Goal: Navigation & Orientation: Find specific page/section

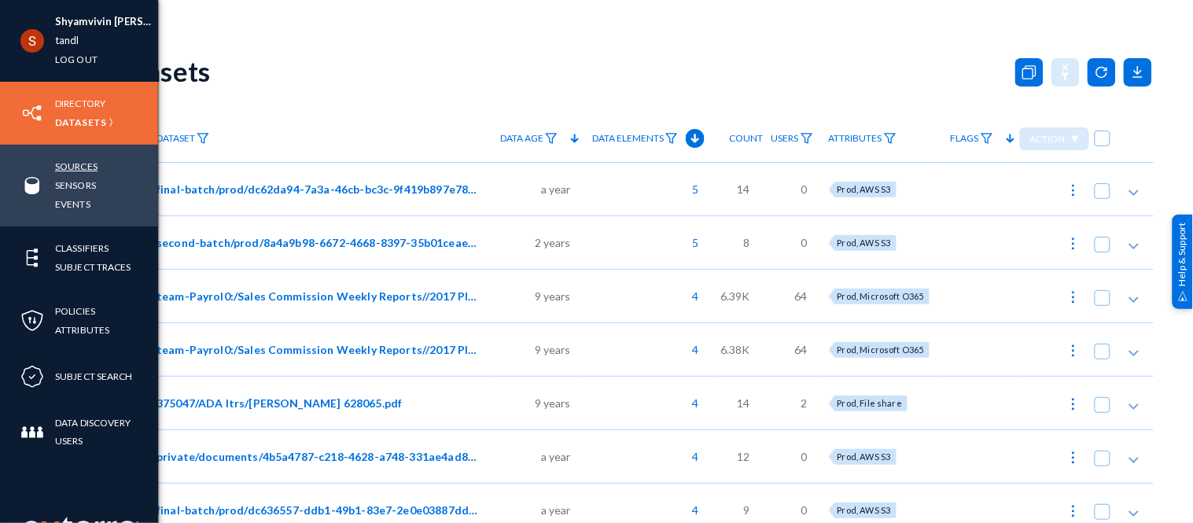
click at [87, 159] on link "Sources" at bounding box center [76, 166] width 42 height 18
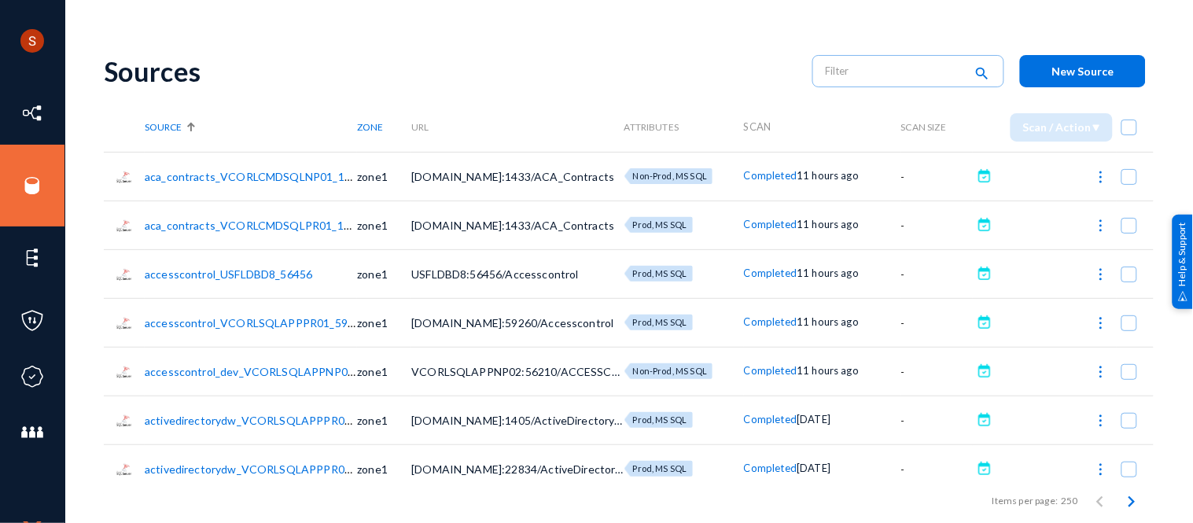
click at [308, 175] on link "aca_contracts_VCORLCMDSQLNP01_1433" at bounding box center [254, 176] width 219 height 13
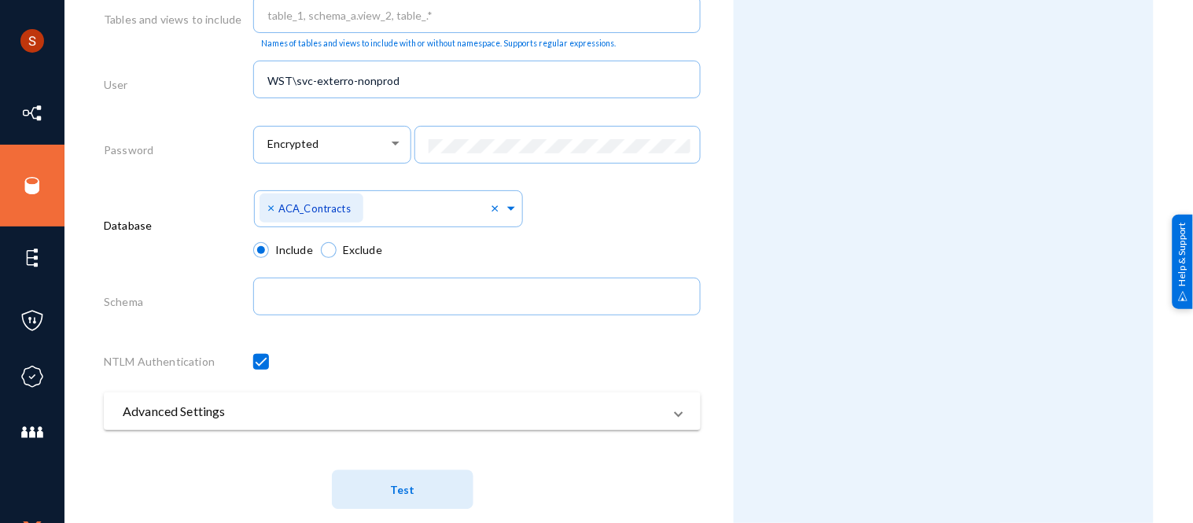
scroll to position [852, 0]
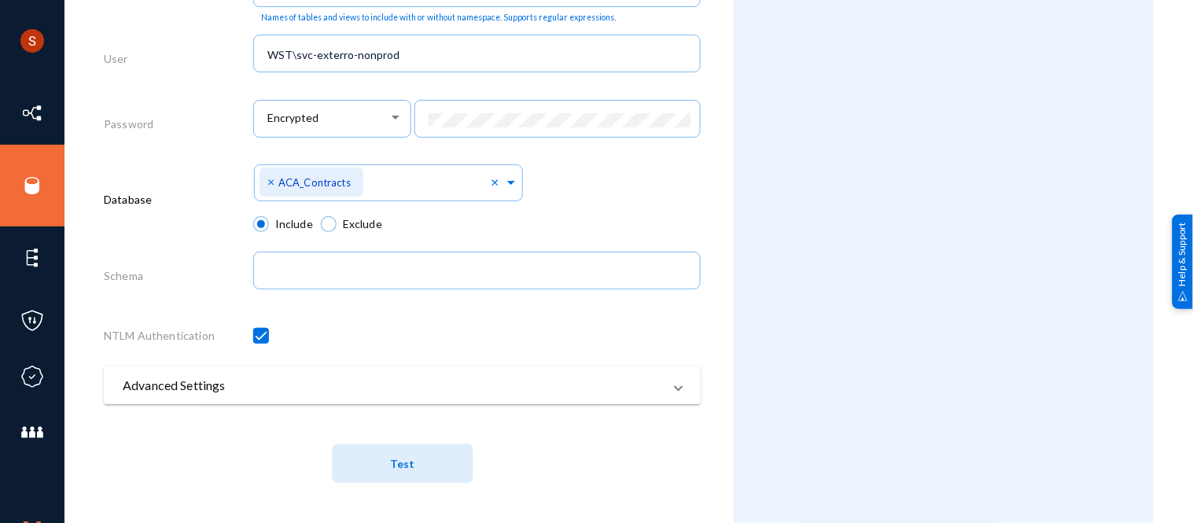
click at [249, 378] on mat-panel-title "Advanced Settings" at bounding box center [393, 385] width 540 height 19
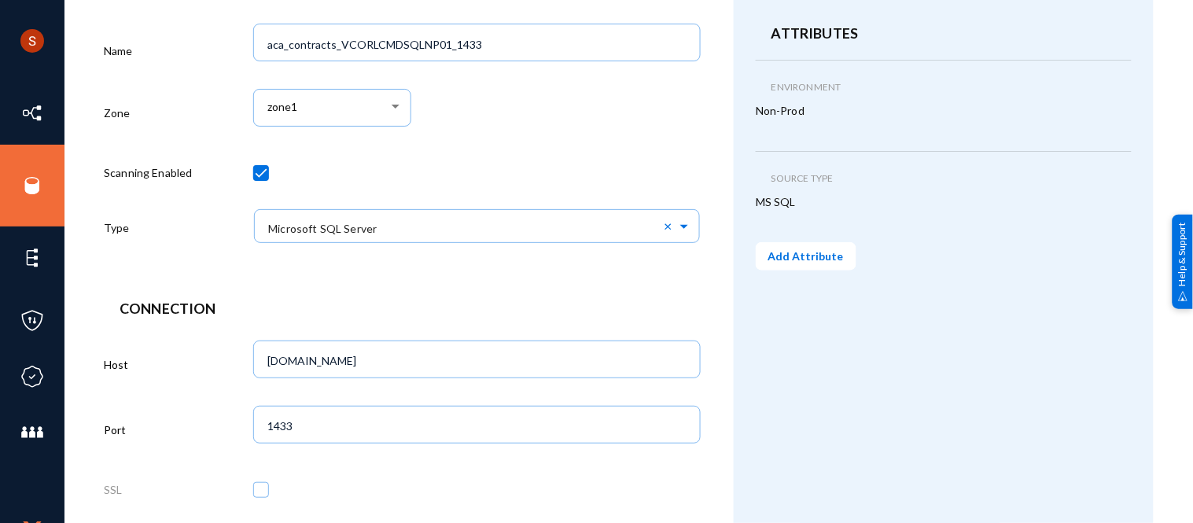
scroll to position [0, 0]
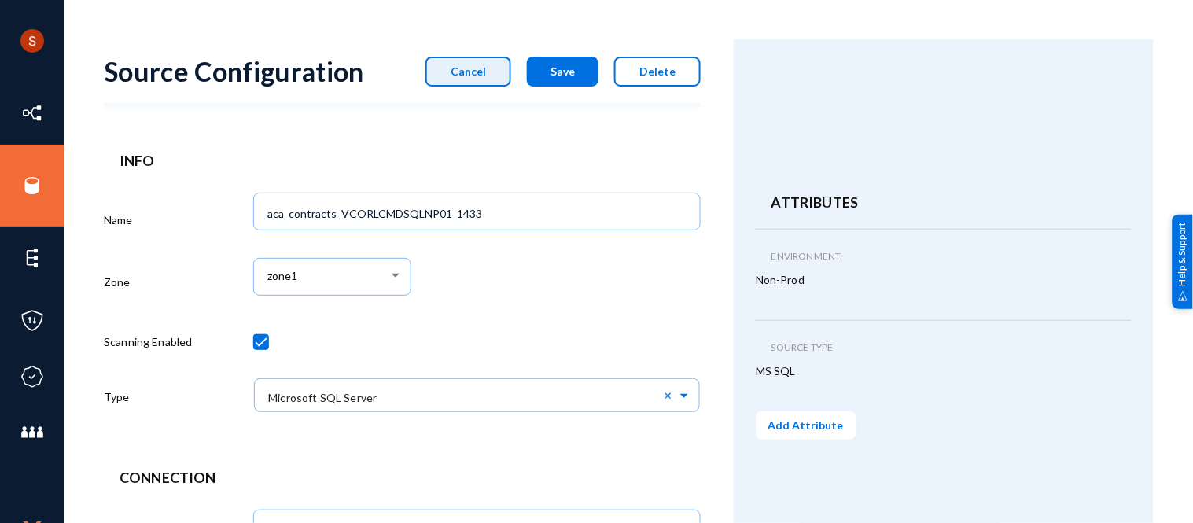
click at [502, 68] on button "Cancel" at bounding box center [468, 72] width 86 height 30
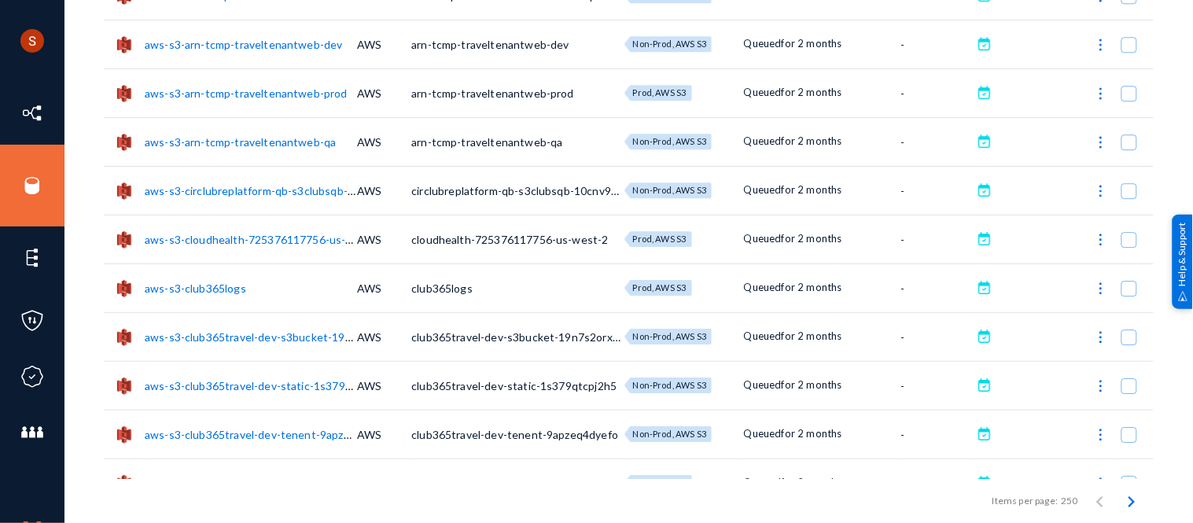
scroll to position [4187, 0]
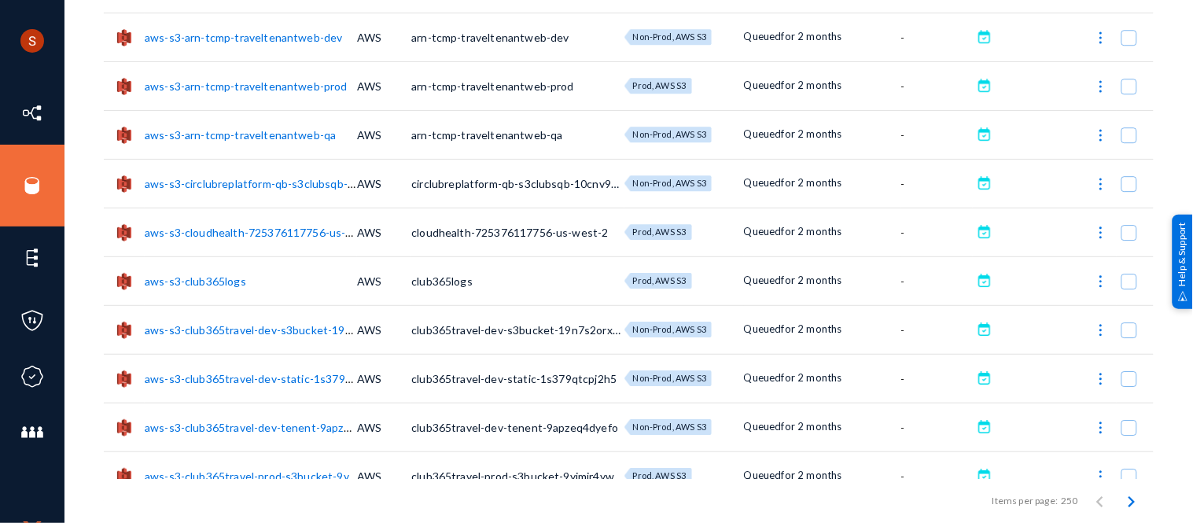
click at [249, 185] on link "aws-s3-circlubreplatform-qb-s3clubsqb-10cnv937yljkj" at bounding box center [280, 183] width 271 height 13
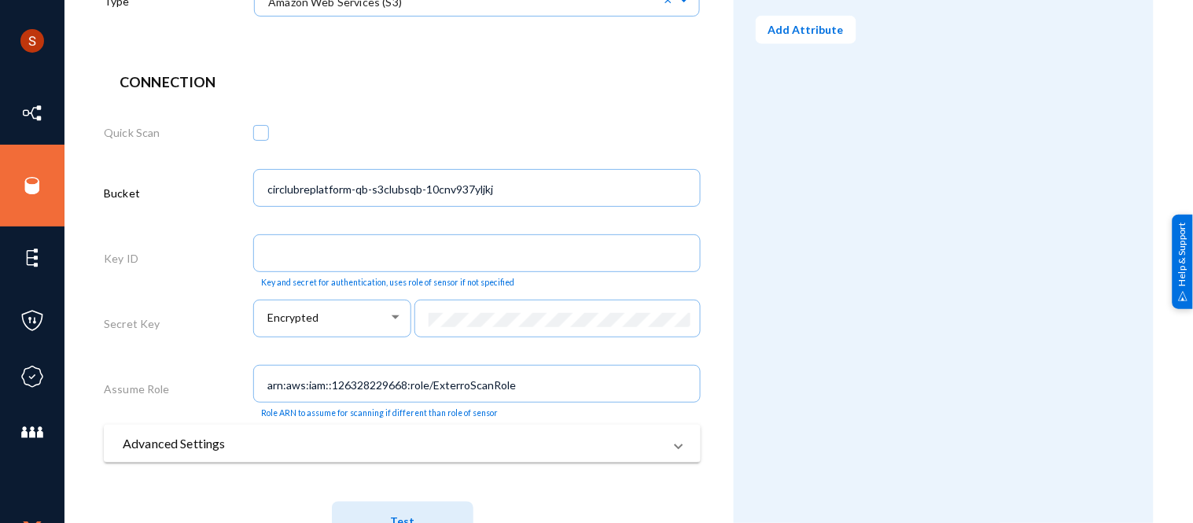
scroll to position [457, 0]
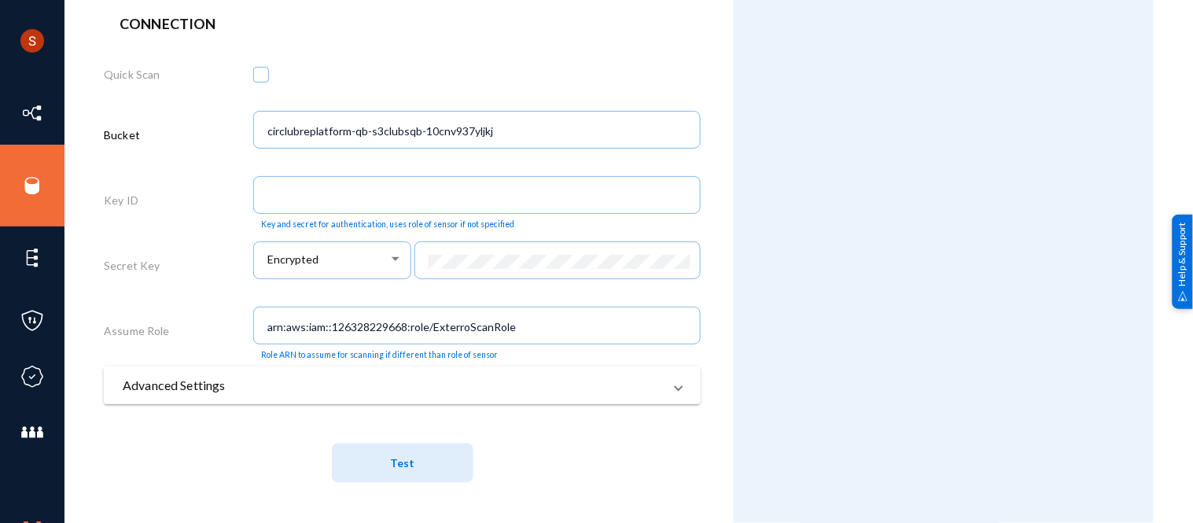
click at [402, 397] on mat-expansion-panel-header "Advanced Settings" at bounding box center [402, 386] width 597 height 38
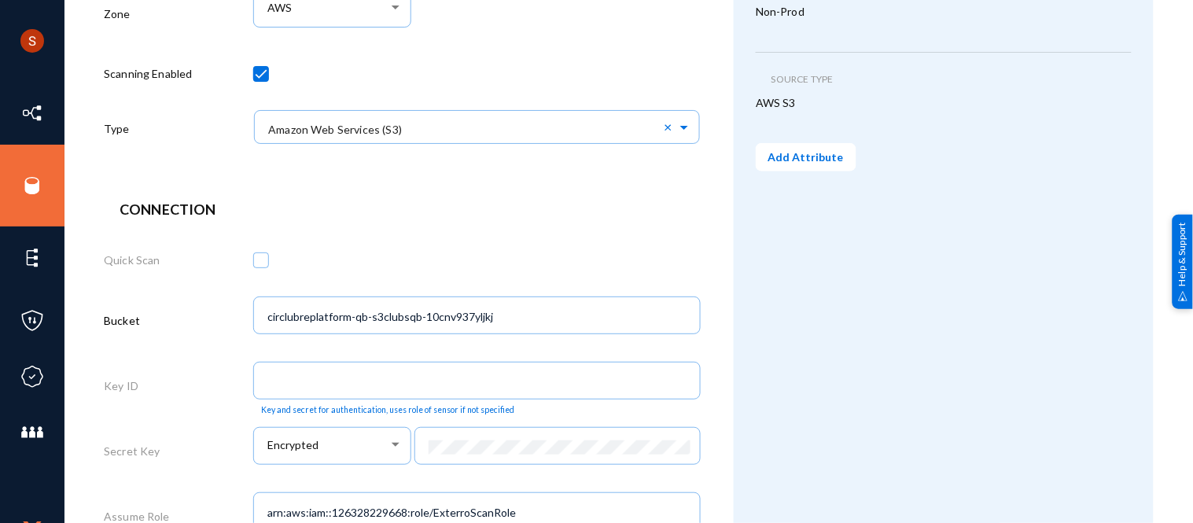
scroll to position [0, 0]
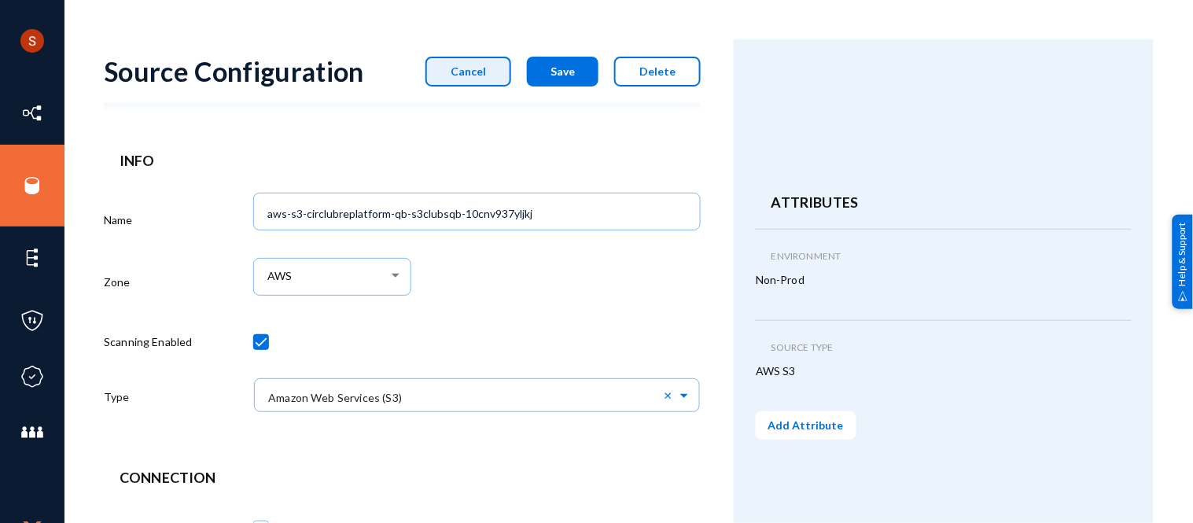
click at [456, 79] on button "Cancel" at bounding box center [468, 72] width 86 height 30
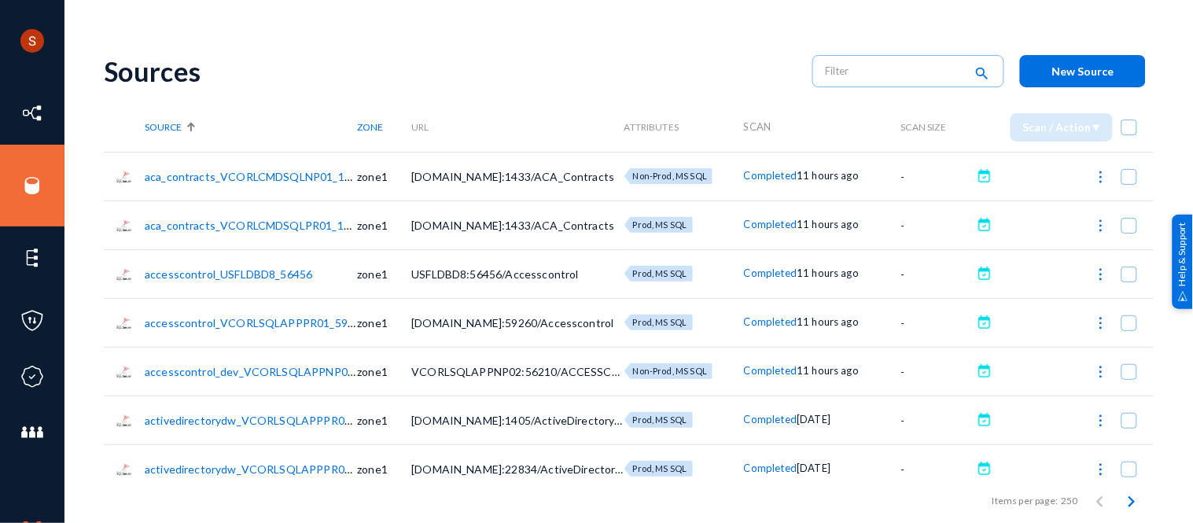
click at [766, 75] on div "Sources" at bounding box center [450, 71] width 693 height 32
click at [875, 59] on input "text" at bounding box center [895, 71] width 138 height 24
click at [736, 75] on div "Sources" at bounding box center [450, 71] width 693 height 32
